Goal: Navigation & Orientation: Find specific page/section

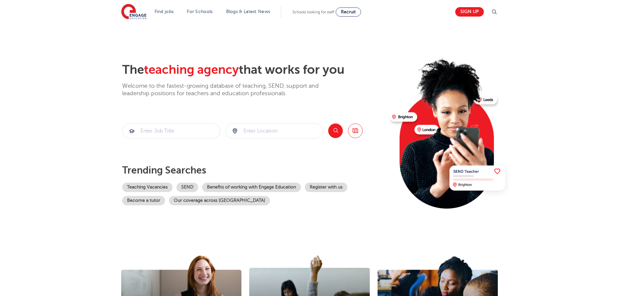
scroll to position [553, 0]
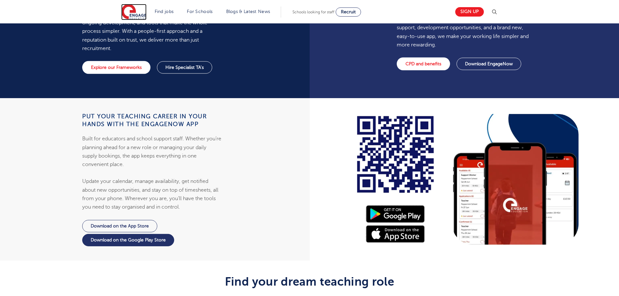
click at [135, 18] on img at bounding box center [133, 12] width 25 height 16
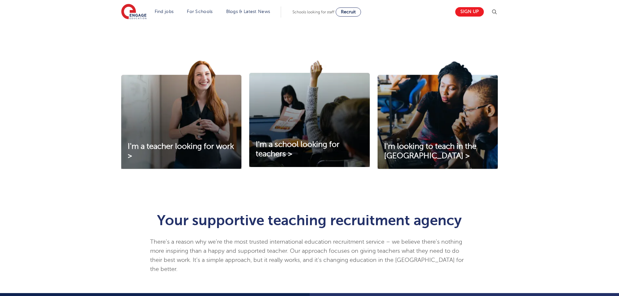
scroll to position [228, 0]
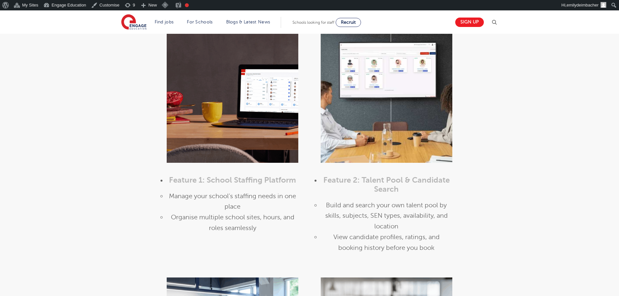
scroll to position [553, 0]
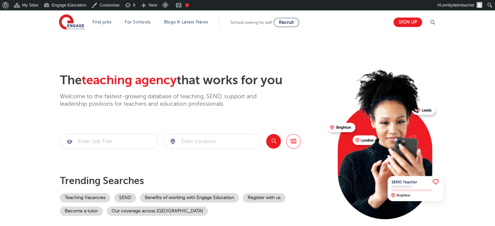
click at [54, 24] on header "Find jobs All vacancies We have one of the UK's largest database. and with hund…" at bounding box center [247, 21] width 495 height 23
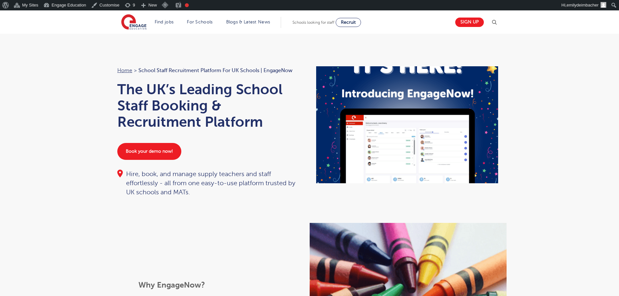
click at [554, 96] on div "Home > School Staff Recruitment Platform for UK Schools | EngageNow The UK’s Le…" at bounding box center [309, 128] width 619 height 189
click at [65, 72] on div "Home > School Staff Recruitment Platform for UK Schools | EngageNow The UK’s Le…" at bounding box center [309, 128] width 619 height 189
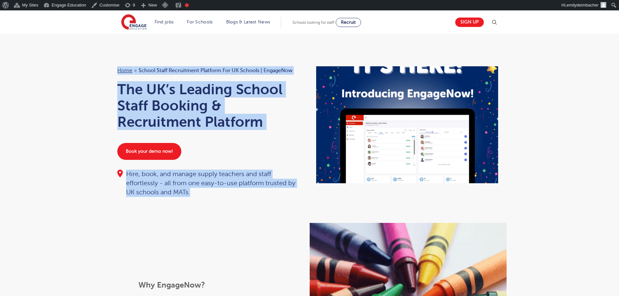
drag, startPoint x: 111, startPoint y: 71, endPoint x: 267, endPoint y: 192, distance: 197.5
click at [267, 192] on div "Home > School Staff Recruitment Platform for UK Schools | EngageNow The UK’s Le…" at bounding box center [210, 131] width 199 height 131
click at [267, 189] on div "Hire, book, and manage supply teachers and staff effortlessly - all from one ea…" at bounding box center [210, 183] width 186 height 27
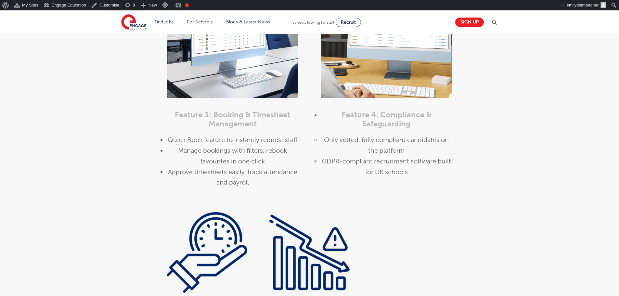
scroll to position [845, 0]
